Goal: Task Accomplishment & Management: Use online tool/utility

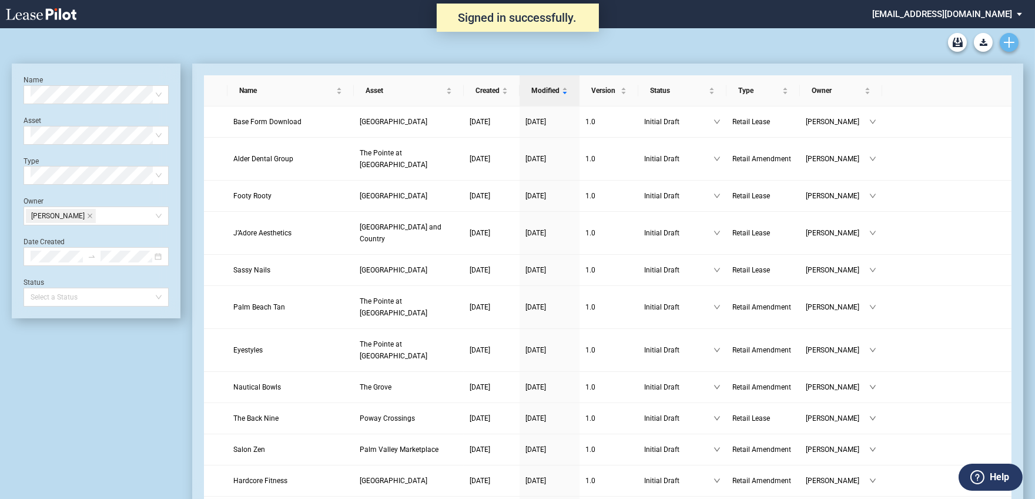
click at [1006, 42] on use "Create new document" at bounding box center [1009, 42] width 11 height 11
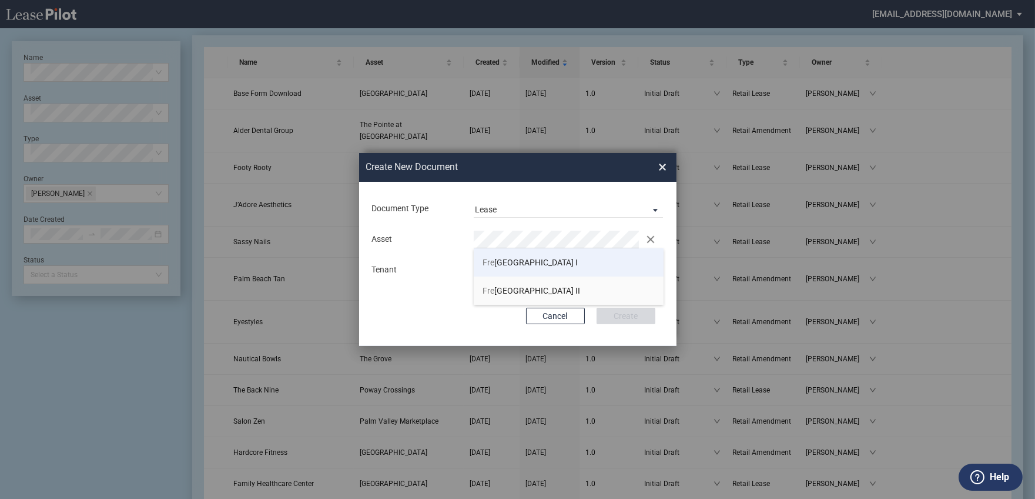
click at [514, 262] on span "Fre mont Town Center I" at bounding box center [530, 261] width 95 height 9
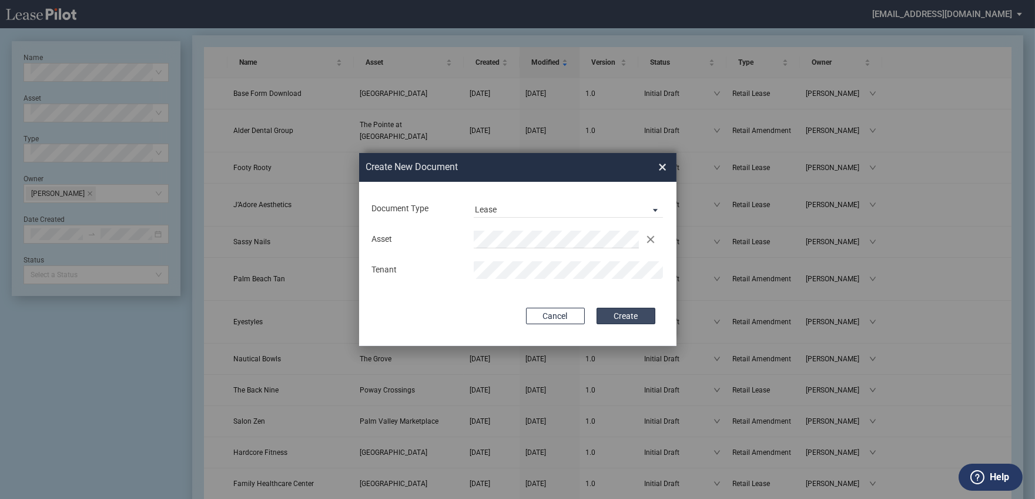
click at [637, 313] on button "Create" at bounding box center [626, 315] width 59 height 16
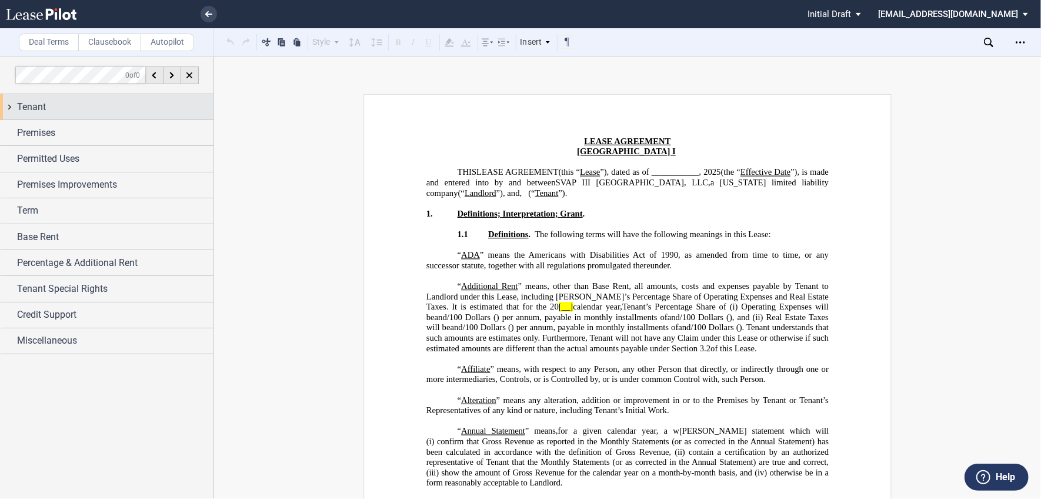
click at [44, 107] on span "Tenant" at bounding box center [31, 107] width 29 height 14
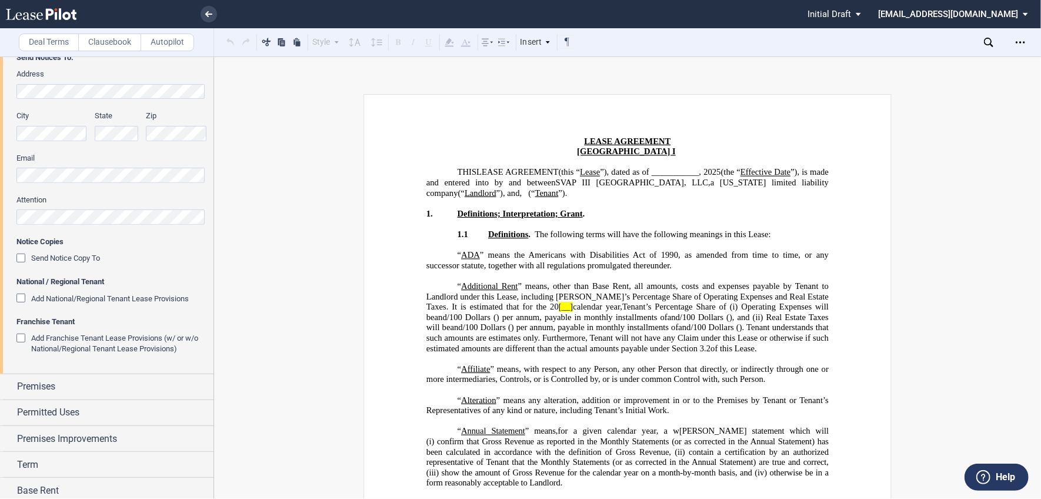
scroll to position [293, 0]
click at [21, 297] on div "Add National/Regional Tenant Lease Provisions" at bounding box center [22, 298] width 12 height 12
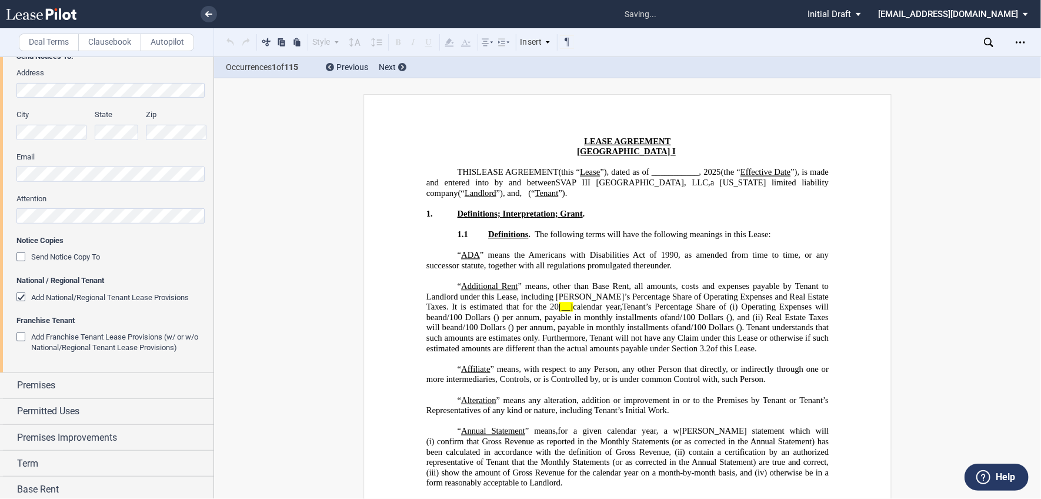
scroll to position [1394, 0]
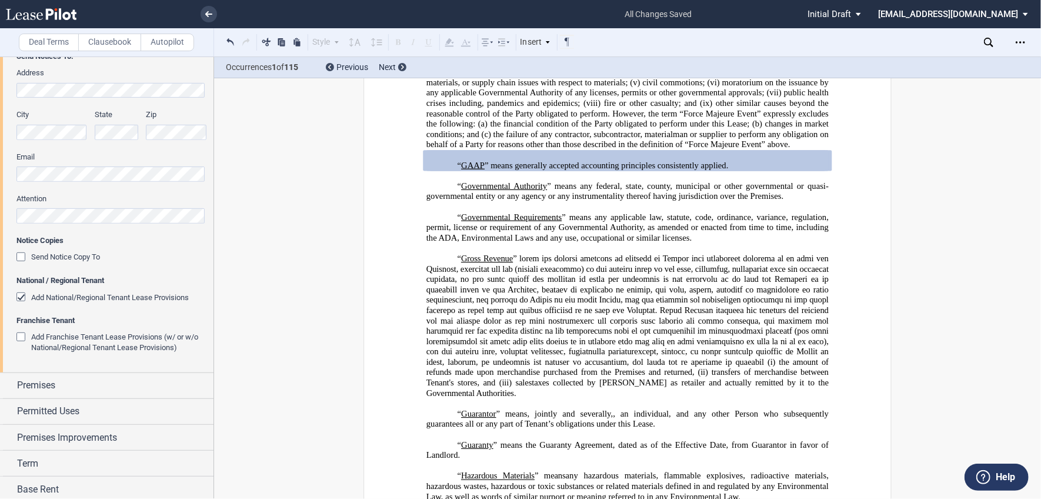
click at [18, 341] on div "Add Franchise Tenant Lease Provisions (w/ or w/o National/Regional Tenant Lease…" at bounding box center [22, 338] width 12 height 12
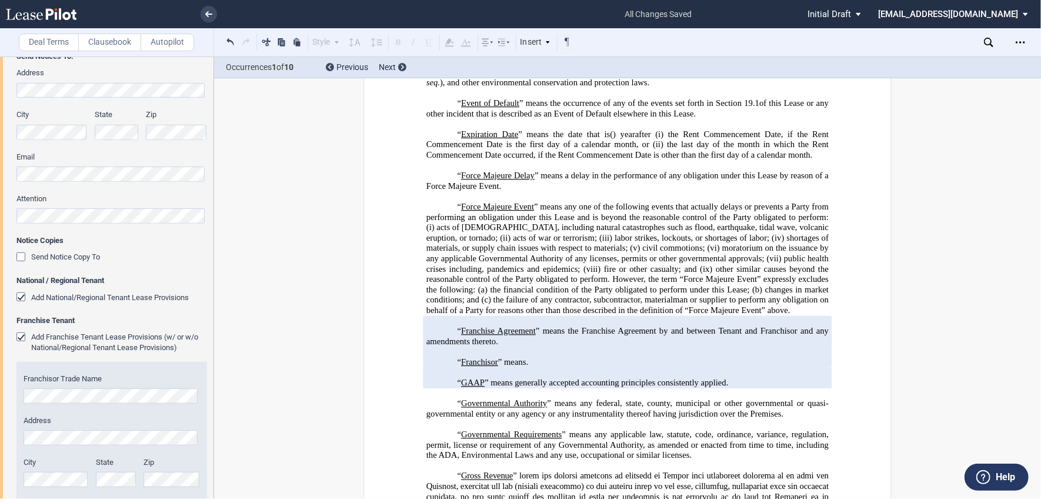
scroll to position [1566, 0]
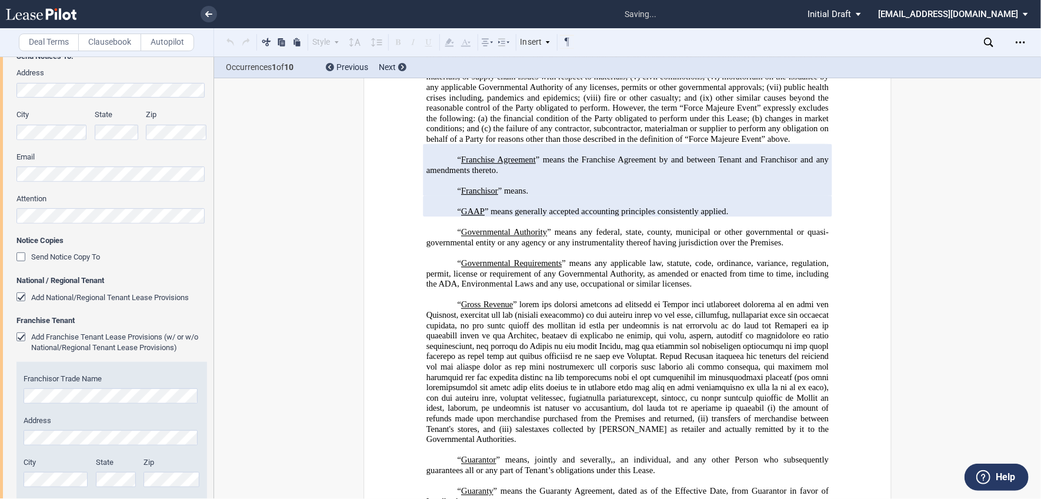
click at [18, 341] on div "Add Franchise Tenant Lease Provisions (w/ or w/o National/Regional Tenant Lease…" at bounding box center [22, 338] width 12 height 12
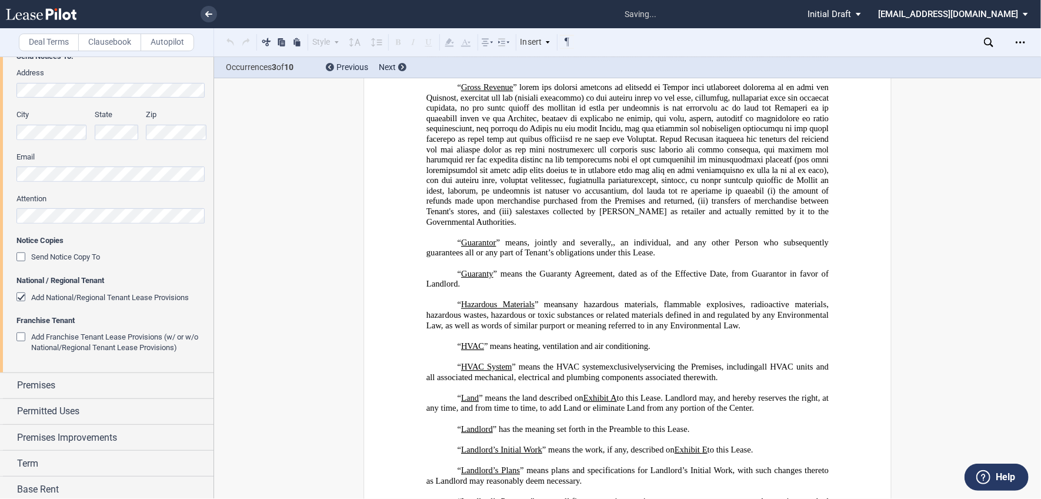
scroll to position [1394, 0]
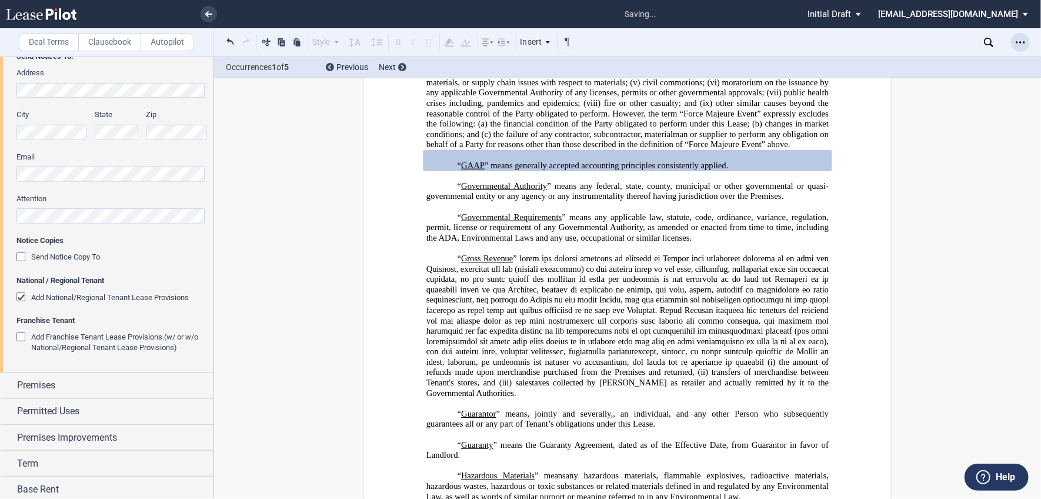
click at [1020, 38] on icon "Open Lease options menu" at bounding box center [1019, 42] width 9 height 9
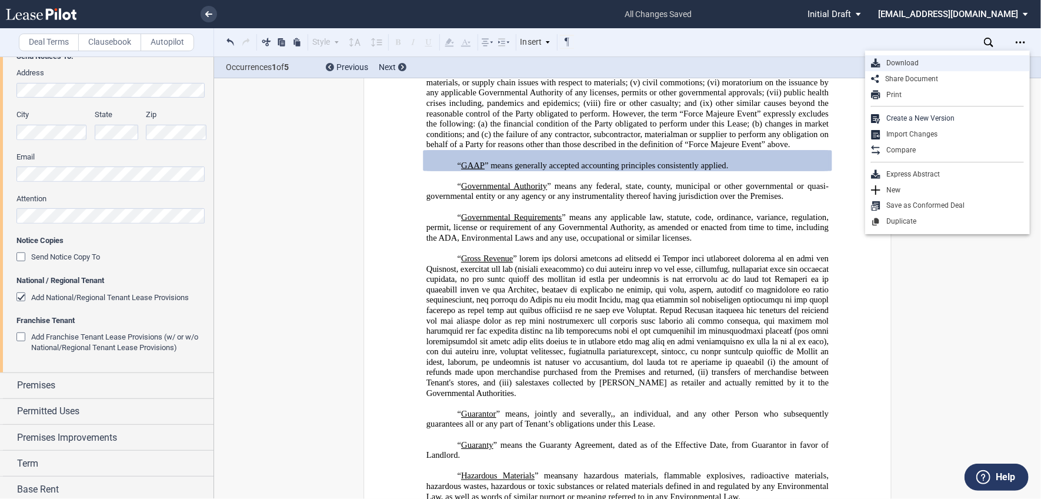
click at [916, 63] on div "Download" at bounding box center [951, 63] width 143 height 10
